Goal: Transaction & Acquisition: Purchase product/service

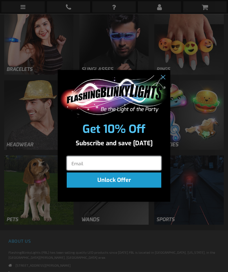
scroll to position [361, 0]
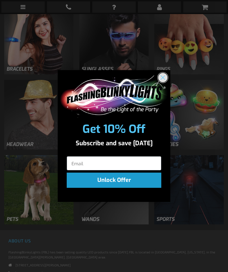
click at [164, 80] on icon "Close dialog" at bounding box center [163, 78] width 4 height 4
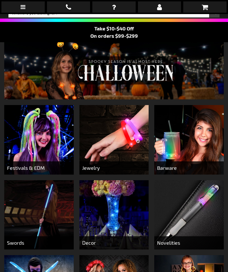
scroll to position [0, 0]
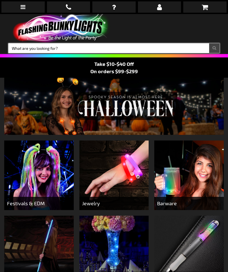
click at [76, 50] on input "Search" at bounding box center [113, 48] width 211 height 10
type input "Leis"
click at [215, 48] on button "Search" at bounding box center [214, 48] width 10 height 10
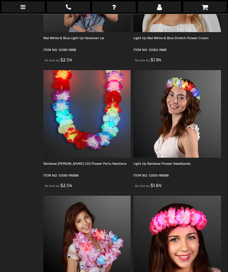
scroll to position [1435, 0]
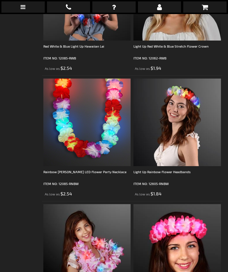
click at [91, 125] on img at bounding box center [87, 123] width 88 height 88
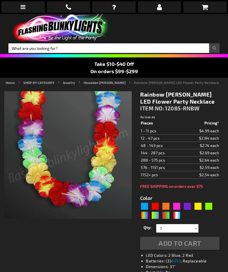
type input "5635"
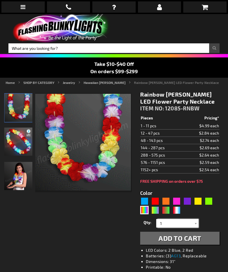
click at [192, 223] on input "1" at bounding box center [178, 223] width 41 height 8
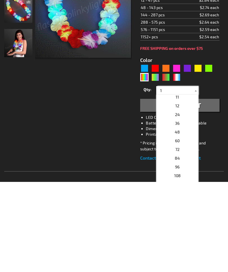
scroll to position [86, 0]
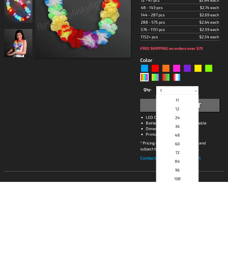
click at [183, 213] on p "36" at bounding box center [177, 217] width 42 height 9
type input "36"
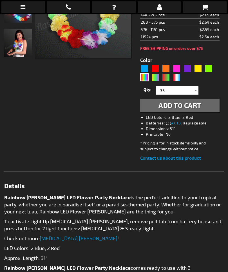
click at [187, 106] on span "Add to Cart" at bounding box center [180, 105] width 43 height 8
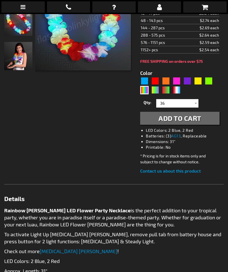
click at [185, 116] on span "Add to Cart" at bounding box center [180, 118] width 43 height 8
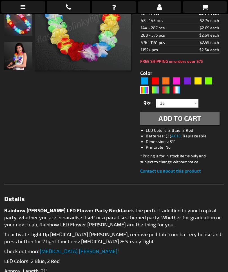
click at [228, 18] on main "You added Light Up Hawaiian Leis to your shopping cart. Checkout as a new custo…" at bounding box center [114, 181] width 228 height 455
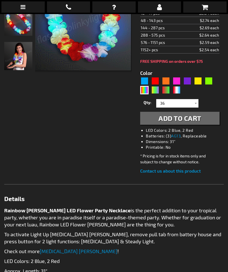
click at [207, 6] on icon at bounding box center [205, 7] width 6 height 7
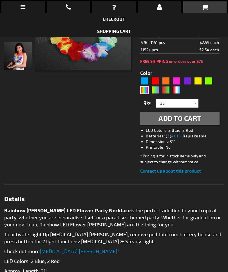
click at [205, 7] on icon at bounding box center [205, 7] width 6 height 7
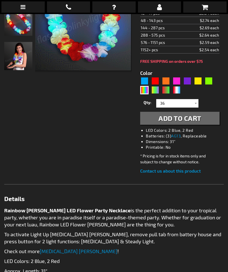
click at [208, 6] on icon at bounding box center [205, 7] width 6 height 7
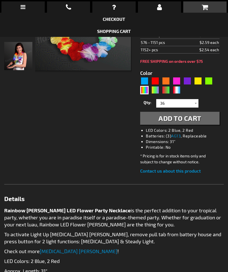
click at [206, 8] on icon at bounding box center [205, 7] width 6 height 7
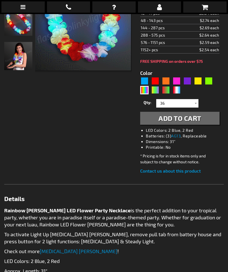
click at [207, 6] on icon at bounding box center [205, 7] width 6 height 7
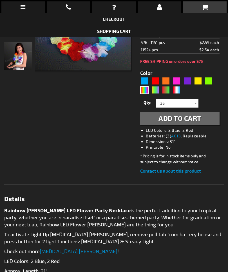
click at [128, 30] on link "Shopping Cart" at bounding box center [114, 30] width 34 height 5
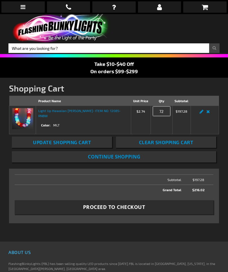
click at [160, 113] on input "72" at bounding box center [161, 111] width 17 height 9
type input "7"
type input "36"
click at [215, 144] on button "Clear Shopping Cart" at bounding box center [166, 142] width 100 height 11
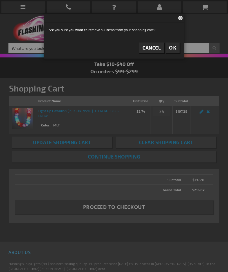
click at [174, 50] on span "OK" at bounding box center [172, 48] width 7 height 6
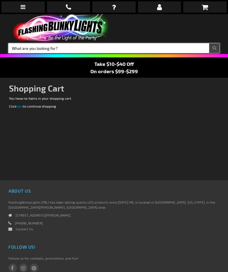
click at [76, 48] on input "Search" at bounding box center [113, 48] width 211 height 10
type input "[PERSON_NAME]"
click at [215, 48] on button "Search" at bounding box center [214, 48] width 10 height 10
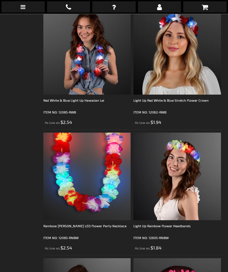
scroll to position [1403, 0]
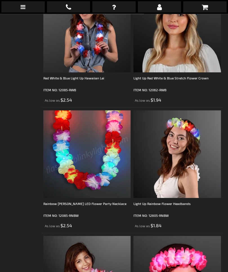
click at [93, 173] on img at bounding box center [87, 155] width 88 height 88
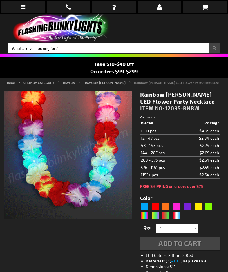
type input "5635"
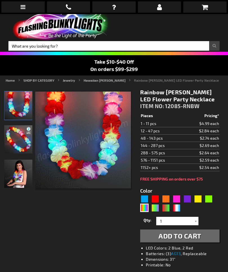
scroll to position [65, 0]
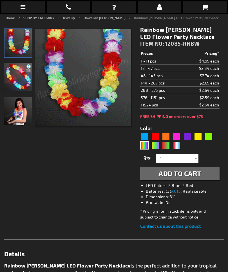
click at [196, 156] on div at bounding box center [196, 158] width 6 height 8
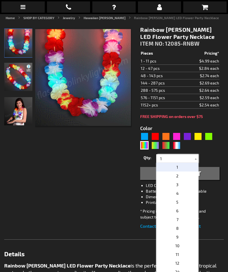
click at [180, 156] on input "1" at bounding box center [178, 158] width 41 height 8
click at [217, 155] on div "Qty 1 2 3 4 5 6 7 8 9 10 11 12 24 36 48 60 72 84 96 108 120 132 144 156 168" at bounding box center [180, 158] width 80 height 11
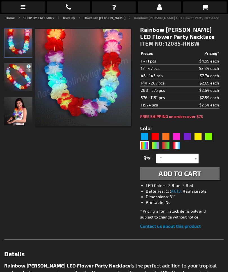
click at [177, 159] on input "1" at bounding box center [178, 158] width 41 height 8
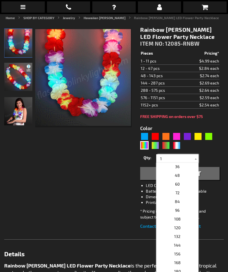
scroll to position [118, 0]
click at [183, 163] on input "1" at bounding box center [178, 158] width 41 height 8
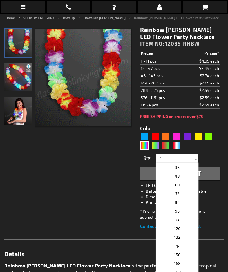
click at [184, 167] on p "36" at bounding box center [177, 167] width 42 height 9
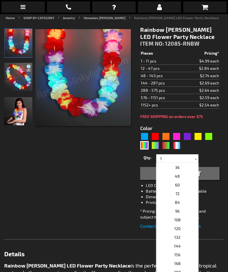
type input "36"
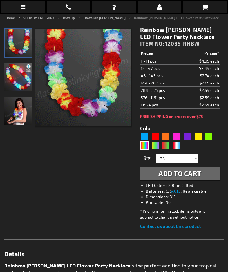
click at [185, 173] on span "Add to Cart" at bounding box center [180, 173] width 43 height 8
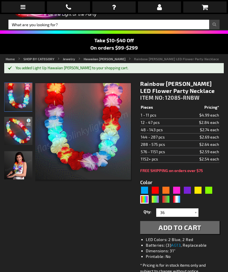
scroll to position [0, 0]
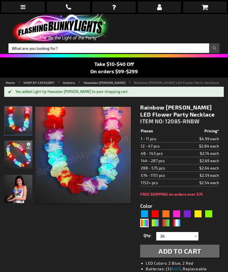
click at [207, 8] on icon at bounding box center [205, 7] width 6 height 7
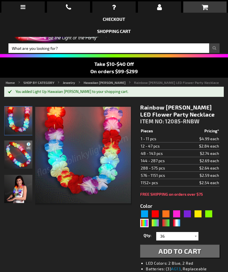
click at [123, 30] on link "Shopping Cart" at bounding box center [114, 30] width 34 height 5
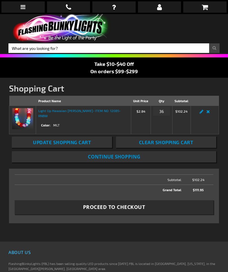
click at [123, 205] on span "Proceed to Checkout" at bounding box center [114, 207] width 62 height 7
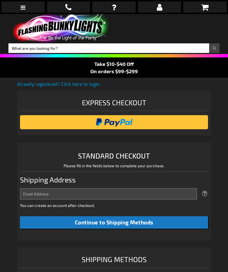
select select "US"
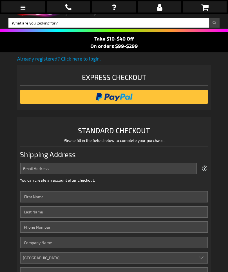
scroll to position [44, 0]
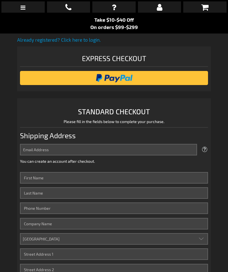
click at [120, 76] on input "image" at bounding box center [114, 77] width 183 height 11
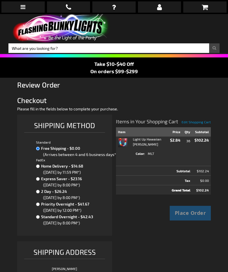
click at [156, 235] on div "Checkout as a new customer Creating an account has many benefits: See order and…" at bounding box center [114, 270] width 194 height 310
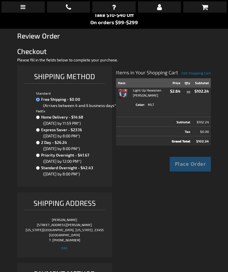
scroll to position [56, 0]
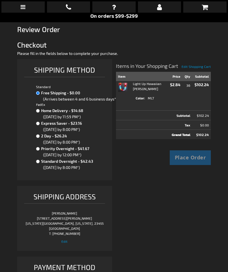
click at [188, 160] on div "Place Order" at bounding box center [190, 158] width 41 height 15
click at [64, 244] on span "Edit" at bounding box center [64, 242] width 6 height 4
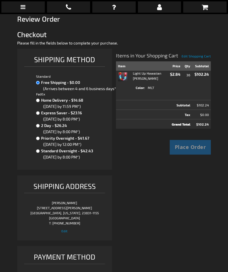
scroll to position [63, 0]
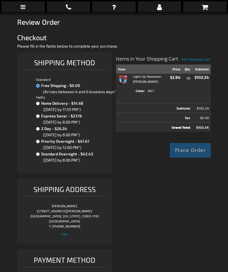
click at [193, 153] on div "Place Order" at bounding box center [190, 151] width 41 height 15
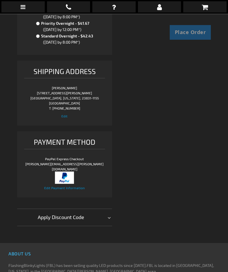
scroll to position [185, 0]
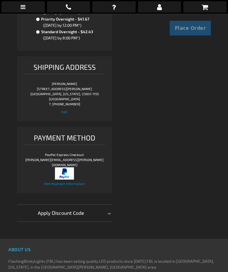
click at [105, 212] on div "Apply Discount Code" at bounding box center [64, 213] width 95 height 17
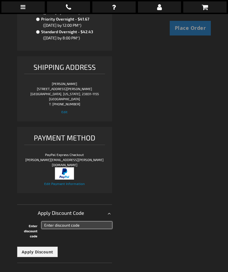
click at [68, 224] on input "Enter discount code" at bounding box center [77, 225] width 70 height 7
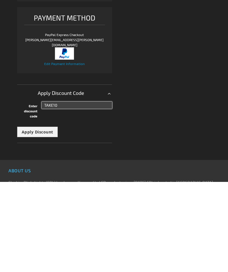
type input "TAKE10"
click at [42, 217] on button "Apply Discount" at bounding box center [37, 222] width 41 height 10
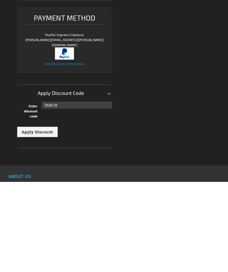
click at [43, 220] on span "Apply Discount" at bounding box center [38, 222] width 32 height 5
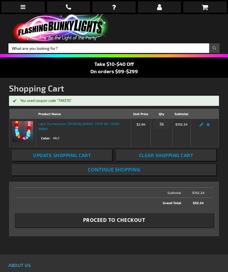
click at [127, 217] on span "Proceed to Checkout" at bounding box center [114, 220] width 62 height 7
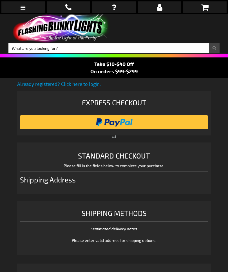
select select "US"
select select "61"
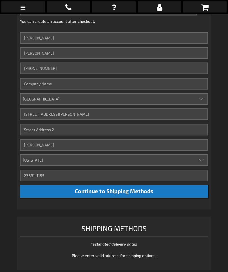
scroll to position [185, 0]
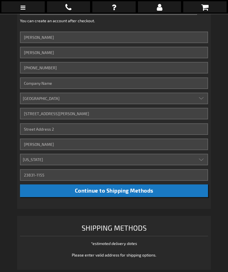
click at [118, 191] on span "Continue to Shipping Methods" at bounding box center [114, 191] width 79 height 6
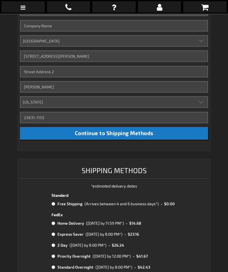
scroll to position [261, 0]
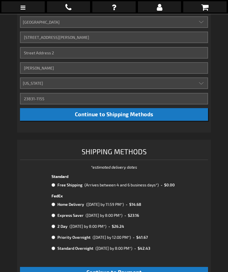
click at [53, 184] on input "radio" at bounding box center [54, 185] width 4 height 5
radio input "true"
click at [126, 270] on span "Continue to Payment" at bounding box center [115, 273] width 56 height 6
checkbox input "true"
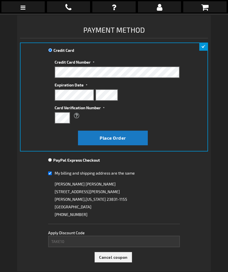
scroll to position [76, 0]
click at [88, 160] on span "PayPal Express Checkout" at bounding box center [76, 160] width 47 height 5
click at [52, 160] on input "PayPal Express Checkout" at bounding box center [50, 160] width 4 height 5
radio input "true"
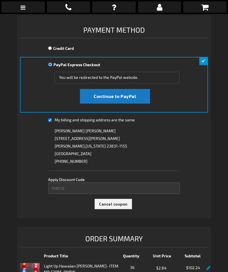
click at [112, 96] on span "Continue to PayPal" at bounding box center [115, 96] width 42 height 5
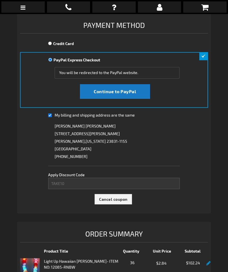
scroll to position [95, 0]
